Goal: Information Seeking & Learning: Learn about a topic

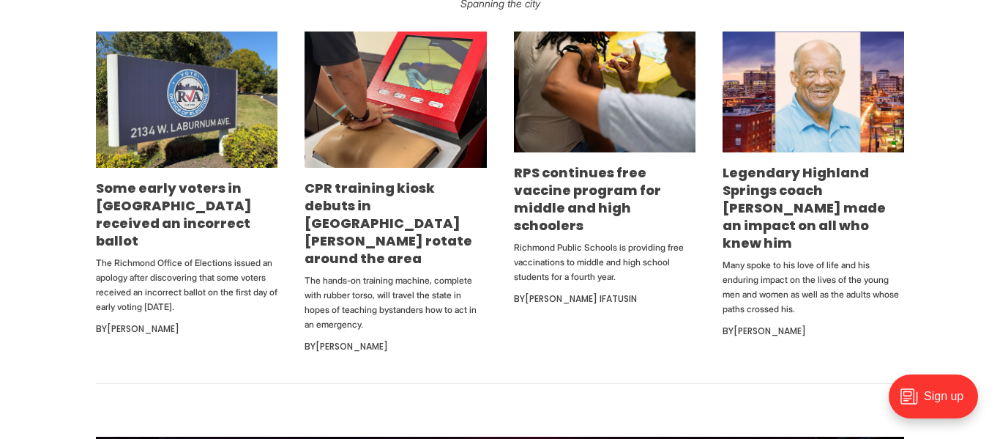
scroll to position [855, 0]
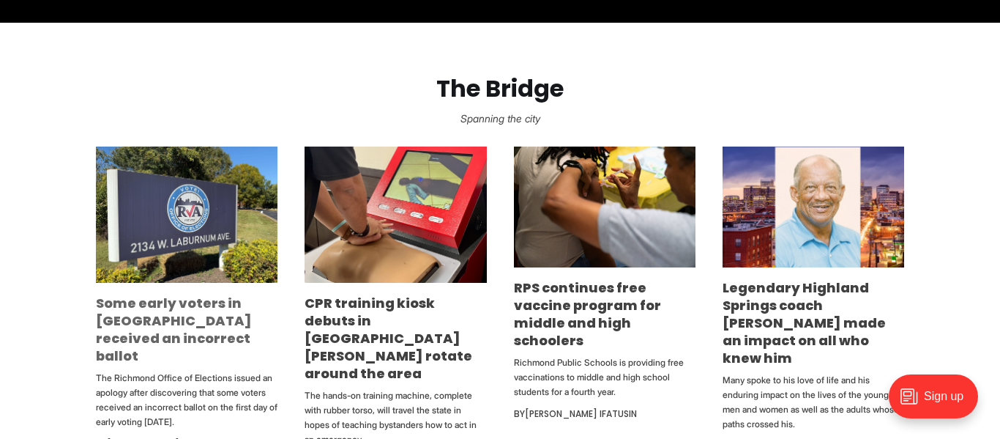
click at [136, 317] on link "Some early voters in [GEOGRAPHIC_DATA] received an incorrect ballot" at bounding box center [174, 329] width 156 height 71
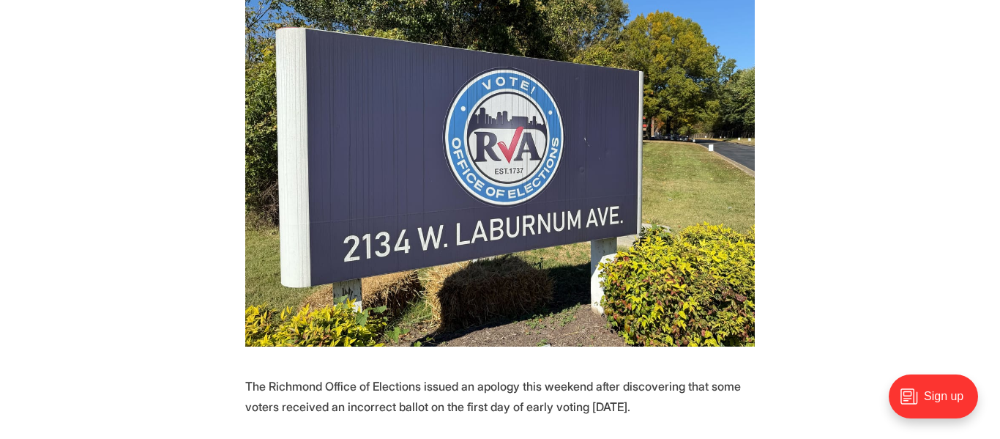
scroll to position [521, 0]
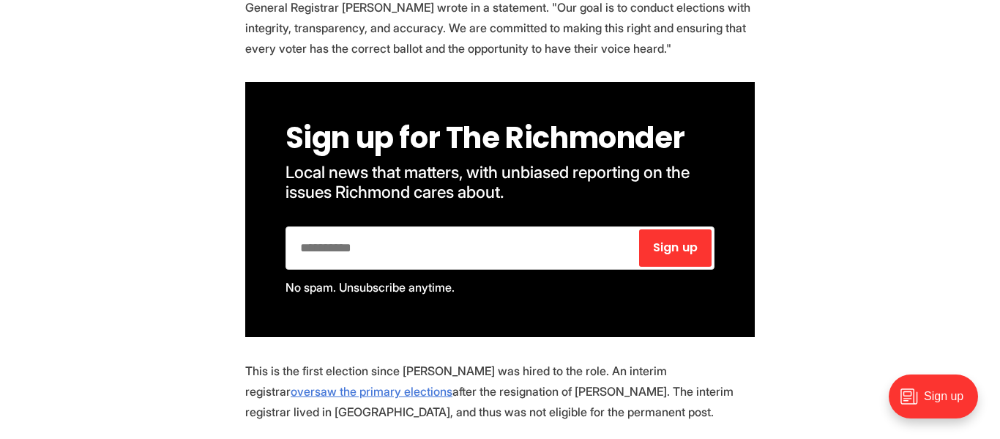
scroll to position [671, 0]
